Goal: Information Seeking & Learning: Learn about a topic

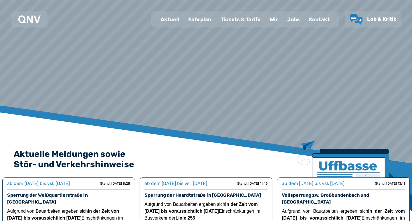
click at [201, 23] on div "Fahrplan" at bounding box center [200, 19] width 32 height 15
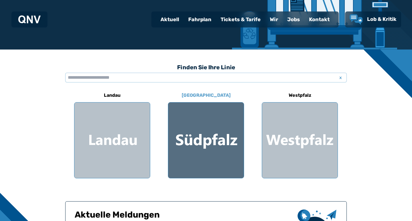
click at [185, 141] on div at bounding box center [206, 140] width 76 height 76
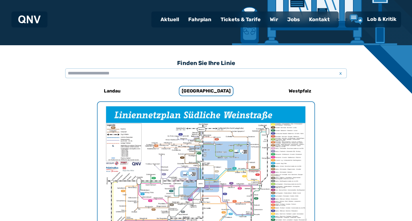
scroll to position [94, 0]
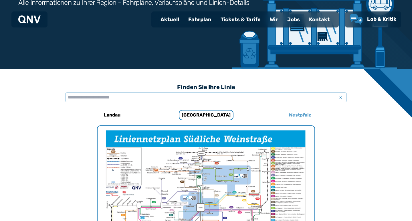
click at [305, 116] on h6 "Westpfalz" at bounding box center [299, 114] width 27 height 9
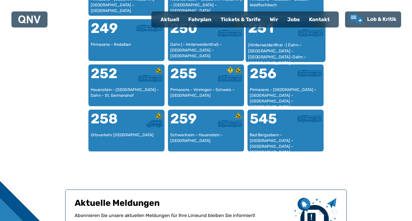
scroll to position [740, 0]
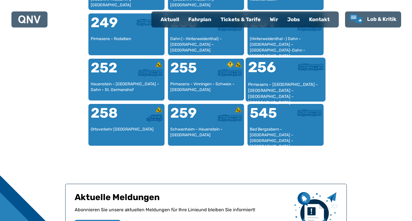
click at [282, 73] on div "256" at bounding box center [266, 70] width 37 height 21
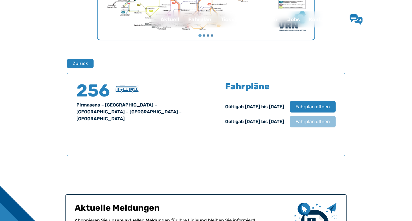
scroll to position [377, 0]
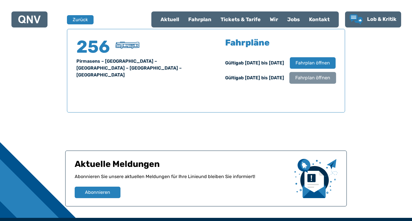
click at [303, 76] on span "Fahrplan öffnen" at bounding box center [312, 77] width 35 height 7
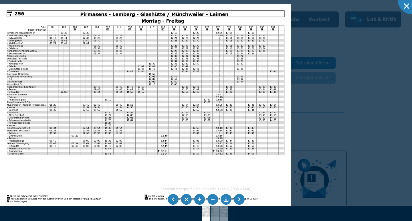
click at [306, 111] on div at bounding box center [206, 110] width 412 height 221
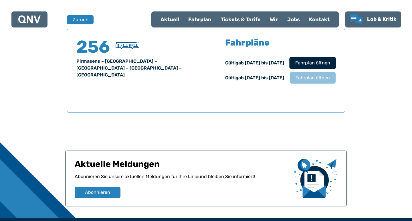
click at [316, 64] on span "Fahrplan öffnen" at bounding box center [312, 63] width 35 height 7
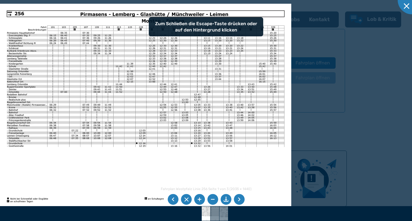
click at [136, 116] on img at bounding box center [145, 107] width 291 height 206
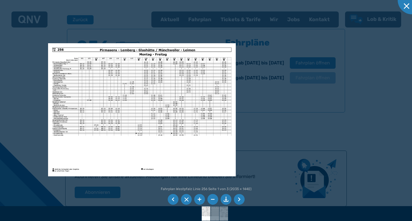
click at [132, 163] on img at bounding box center [142, 109] width 188 height 133
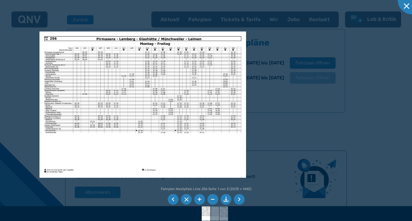
click at [338, 79] on div at bounding box center [206, 110] width 412 height 221
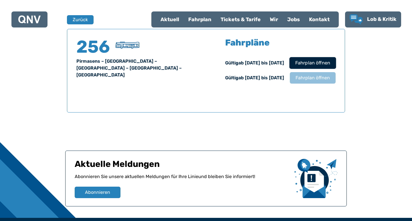
click at [320, 65] on span "Fahrplan öffnen" at bounding box center [312, 63] width 35 height 7
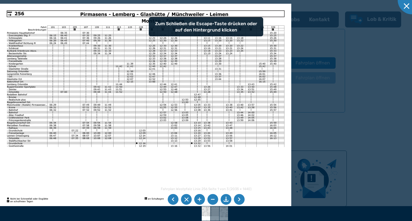
click at [239, 198] on li at bounding box center [239, 199] width 11 height 11
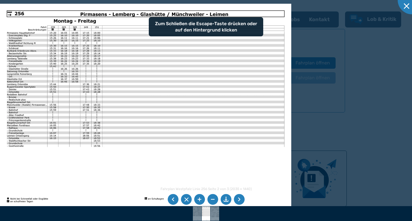
click at [239, 198] on li at bounding box center [239, 199] width 11 height 11
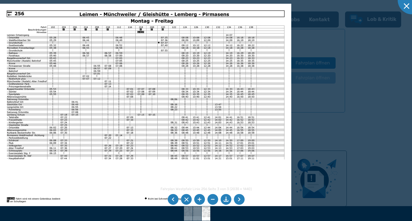
click at [236, 199] on li at bounding box center [239, 199] width 11 height 11
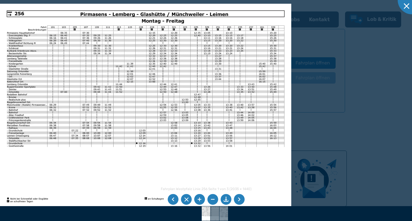
click at [237, 200] on li at bounding box center [239, 199] width 11 height 11
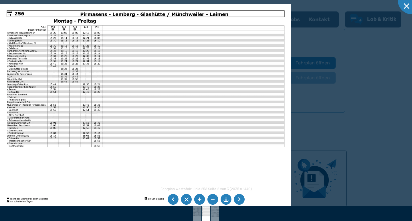
click at [171, 202] on li at bounding box center [173, 199] width 11 height 11
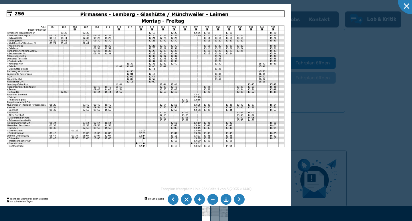
click at [171, 202] on li at bounding box center [173, 199] width 11 height 11
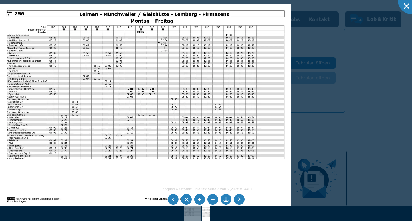
click at [171, 202] on li at bounding box center [173, 199] width 11 height 11
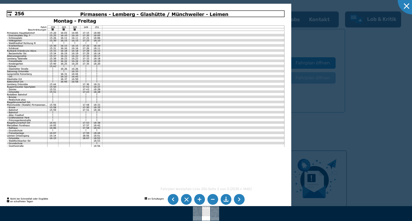
click at [171, 202] on li at bounding box center [173, 199] width 11 height 11
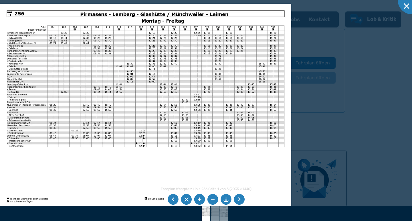
click at [171, 202] on li at bounding box center [173, 199] width 11 height 11
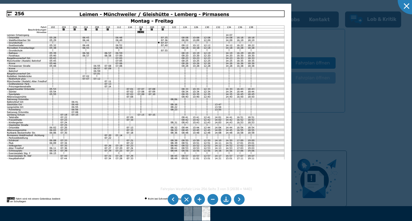
click at [171, 202] on li at bounding box center [173, 199] width 11 height 11
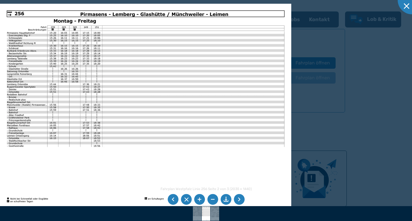
click at [171, 202] on li at bounding box center [173, 199] width 11 height 11
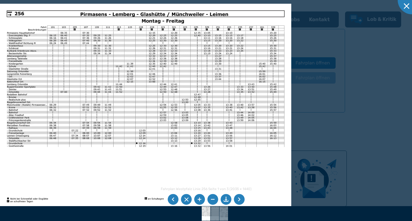
click at [315, 134] on div at bounding box center [206, 110] width 412 height 221
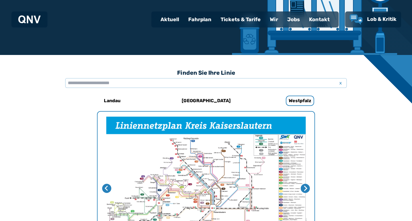
scroll to position [98, 0]
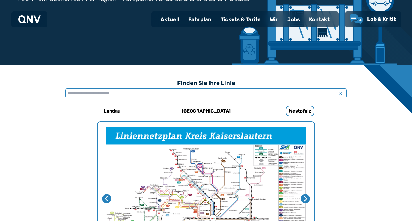
click at [330, 96] on input "text" at bounding box center [206, 93] width 282 height 10
click at [304, 196] on icon "Nächste Seite" at bounding box center [305, 198] width 3 height 5
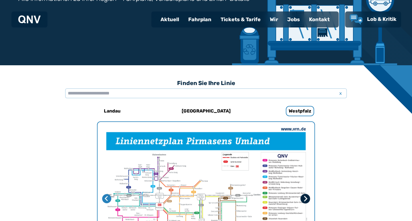
click at [304, 196] on icon "Nächste Seite" at bounding box center [305, 198] width 3 height 5
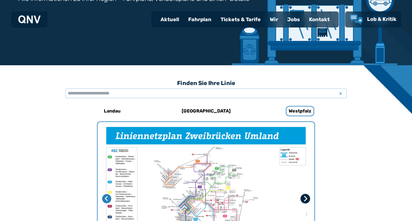
click at [304, 196] on icon "Nächste Seite" at bounding box center [305, 198] width 3 height 5
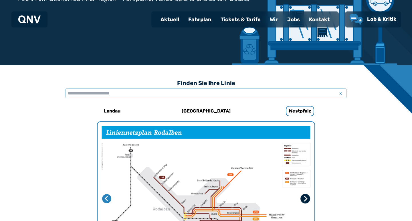
click at [304, 196] on icon "Erste Seite" at bounding box center [305, 198] width 3 height 5
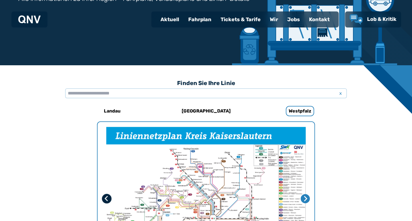
click at [105, 198] on icon "Letzte Seite" at bounding box center [107, 199] width 6 height 6
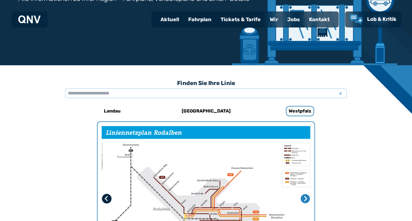
click at [105, 198] on icon "Letzte Seite" at bounding box center [107, 199] width 6 height 6
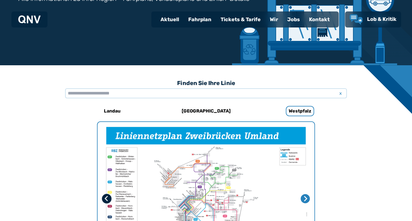
click at [105, 198] on icon "Vorherige Seite" at bounding box center [107, 199] width 6 height 6
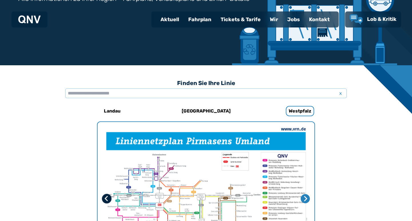
click at [108, 197] on icon "Vorherige Seite" at bounding box center [107, 199] width 6 height 6
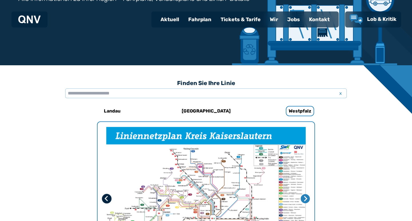
click at [108, 197] on icon "Letzte Seite" at bounding box center [107, 199] width 6 height 6
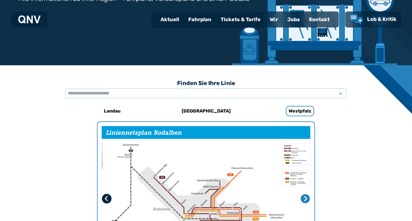
click at [108, 197] on icon "Vorherige Seite" at bounding box center [107, 199] width 6 height 6
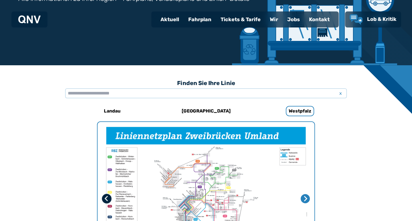
click at [108, 197] on icon "Vorherige Seite" at bounding box center [107, 199] width 6 height 6
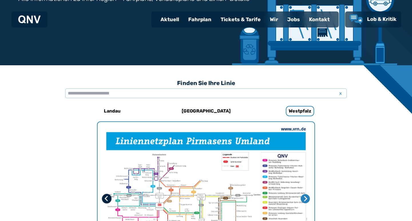
click at [108, 197] on icon "Vorherige Seite" at bounding box center [107, 199] width 6 height 6
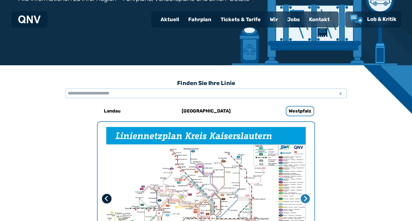
click at [108, 197] on icon "Letzte Seite" at bounding box center [107, 199] width 6 height 6
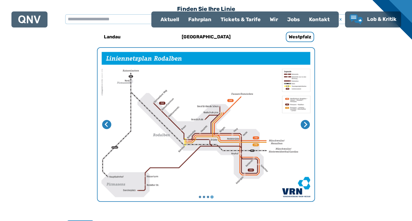
scroll to position [172, 0]
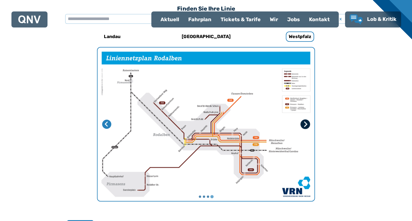
click at [305, 122] on icon "Erste Seite" at bounding box center [305, 123] width 3 height 5
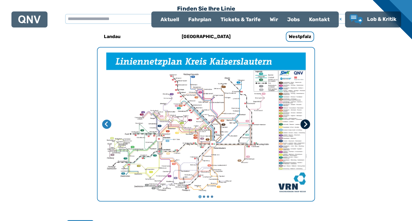
click at [305, 122] on icon "Nächste Seite" at bounding box center [305, 123] width 3 height 5
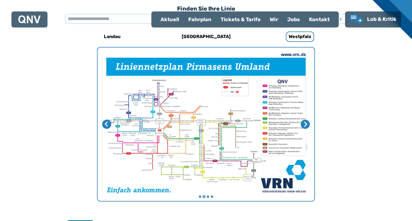
scroll to position [124, 0]
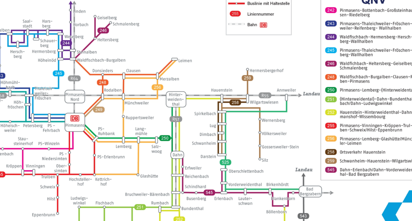
click at [98, 96] on img "2 von 4" at bounding box center [206, 172] width 217 height 153
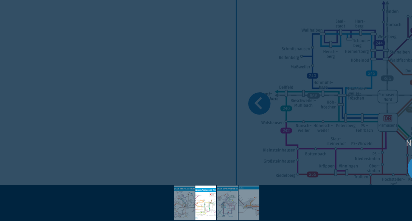
click at [113, 27] on div at bounding box center [206, 110] width 412 height 221
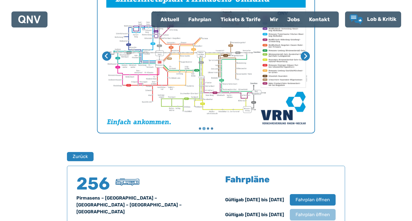
scroll to position [148, 0]
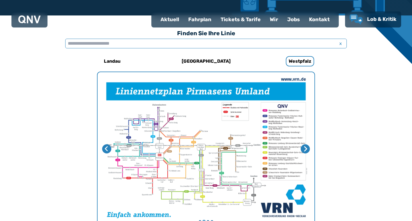
click at [232, 40] on input "text" at bounding box center [206, 44] width 282 height 10
click at [321, 43] on input "text" at bounding box center [206, 44] width 282 height 10
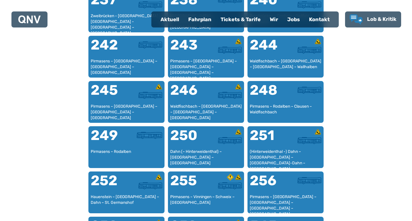
scroll to position [631, 0]
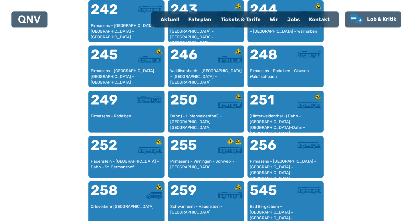
scroll to position [663, 0]
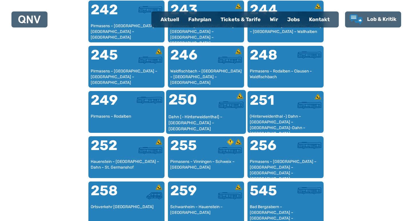
click at [187, 113] on div "250" at bounding box center [187, 102] width 37 height 21
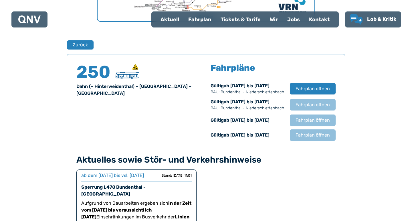
scroll to position [377, 0]
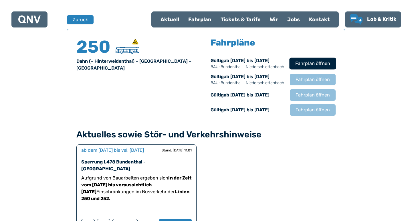
click at [310, 58] on button "Fahrplan öffnen" at bounding box center [312, 64] width 47 height 12
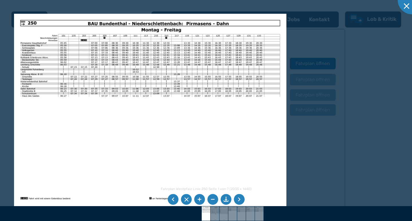
click at [243, 199] on li at bounding box center [239, 199] width 11 height 11
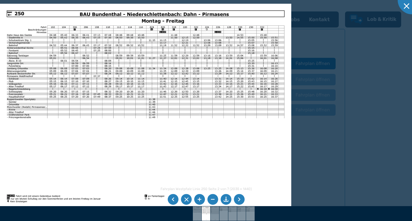
click at [243, 199] on li at bounding box center [239, 199] width 11 height 11
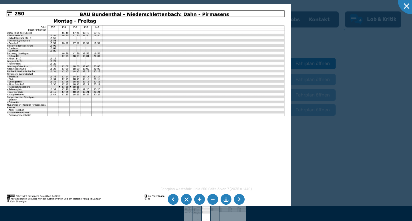
click at [243, 199] on li at bounding box center [239, 199] width 11 height 11
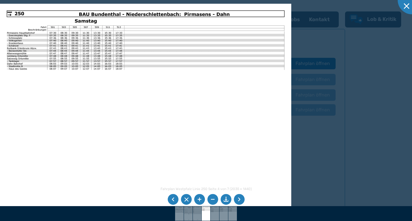
click at [243, 199] on li at bounding box center [239, 199] width 11 height 11
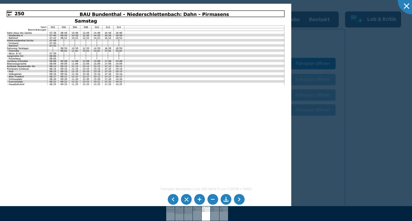
click at [243, 199] on li at bounding box center [239, 199] width 11 height 11
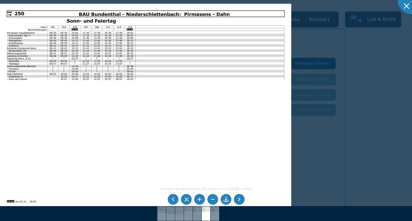
click at [243, 199] on li at bounding box center [239, 199] width 11 height 11
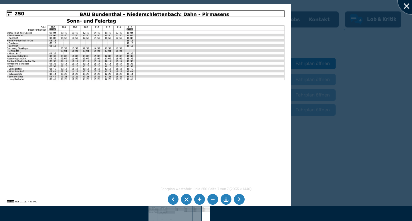
click at [408, 9] on div at bounding box center [412, 0] width 29 height 29
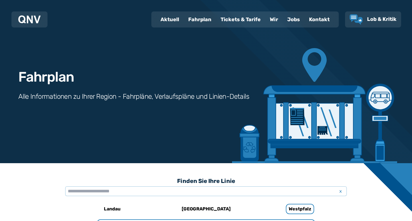
scroll to position [0, 0]
